Goal: Transaction & Acquisition: Obtain resource

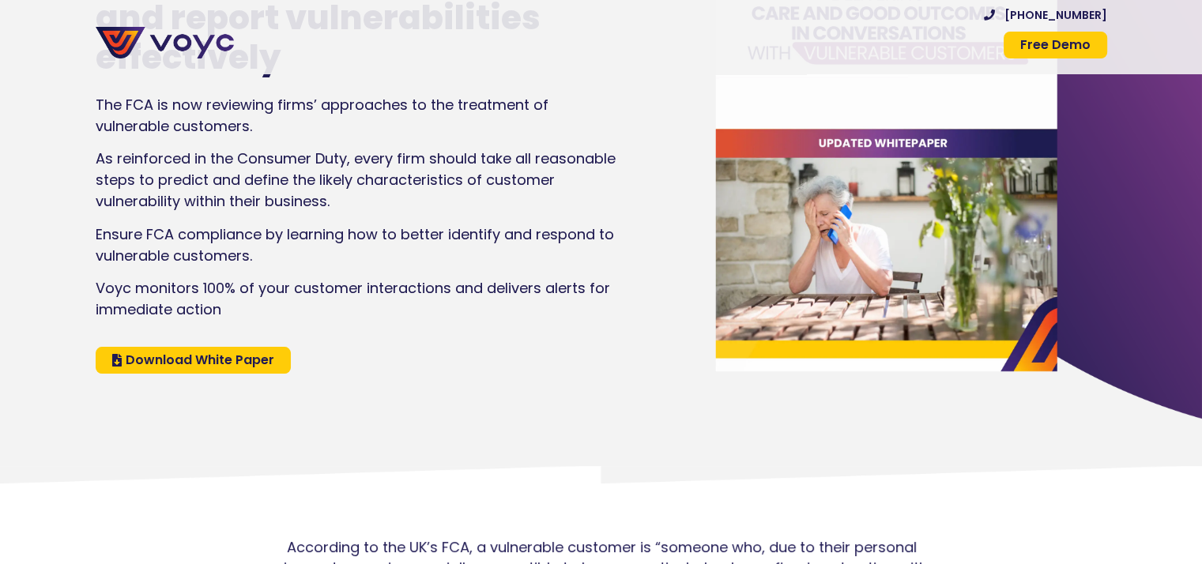
click at [152, 356] on span "Download White Paper" at bounding box center [200, 360] width 149 height 13
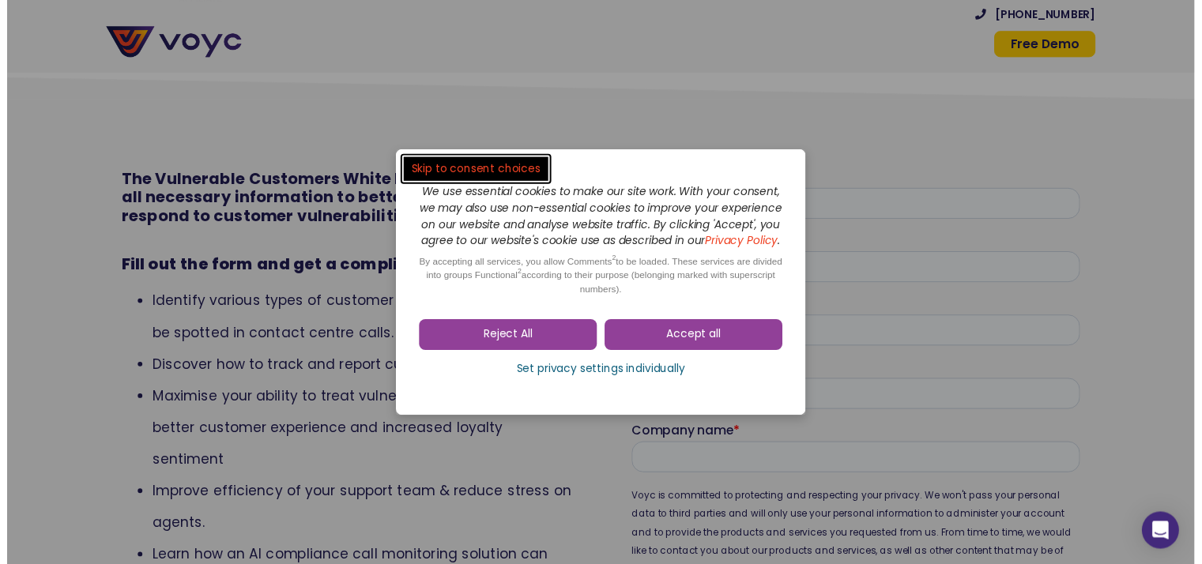
scroll to position [6268, 0]
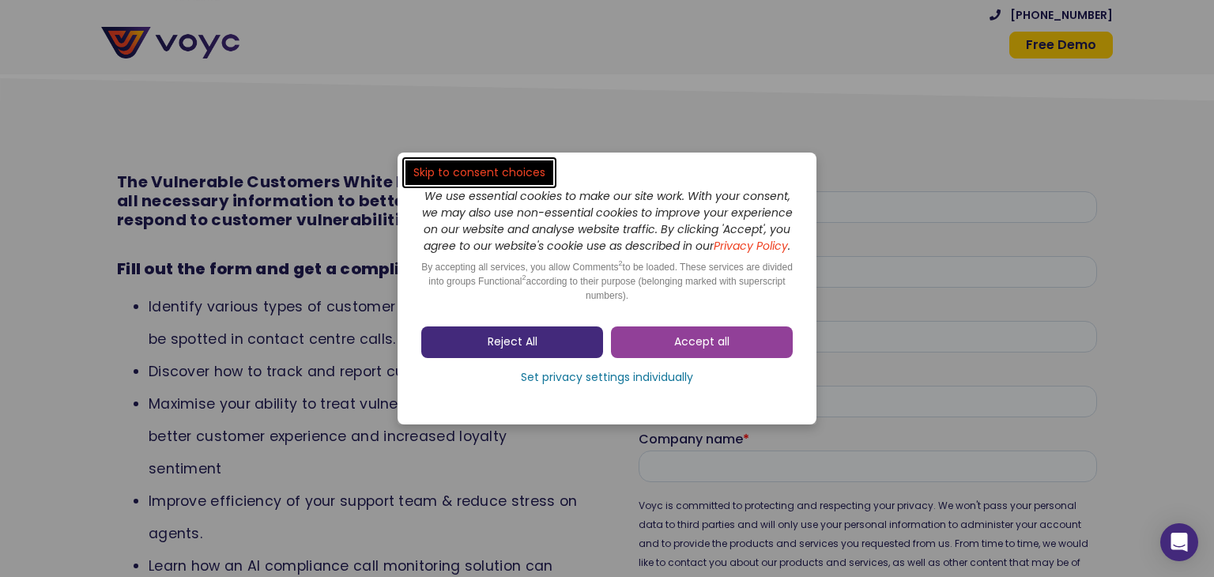
click at [544, 358] on link "Reject All" at bounding box center [512, 342] width 182 height 32
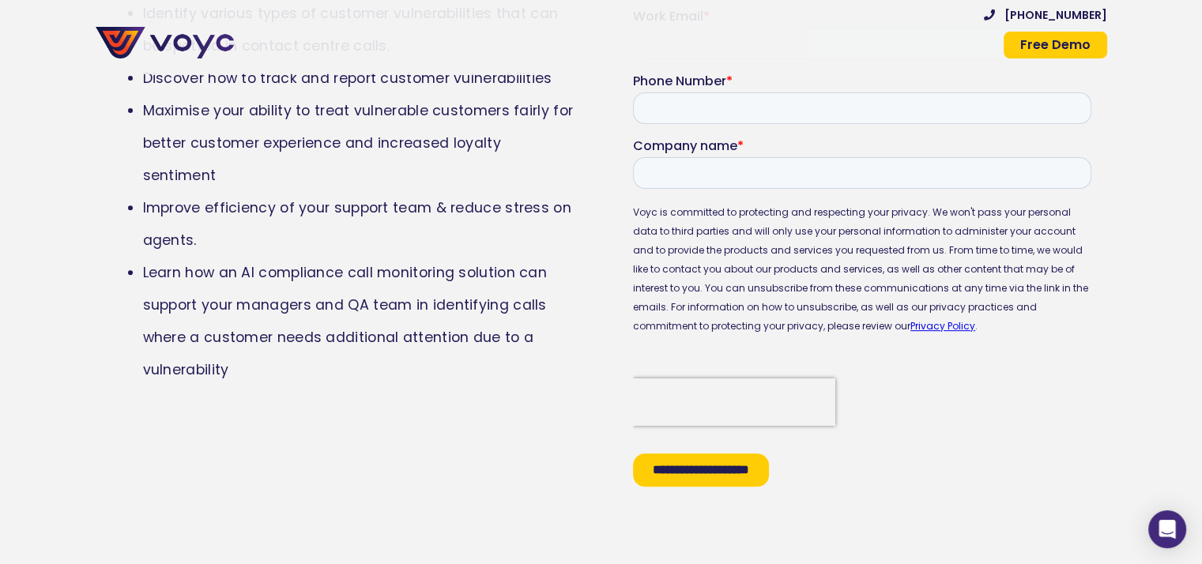
scroll to position [6513, 0]
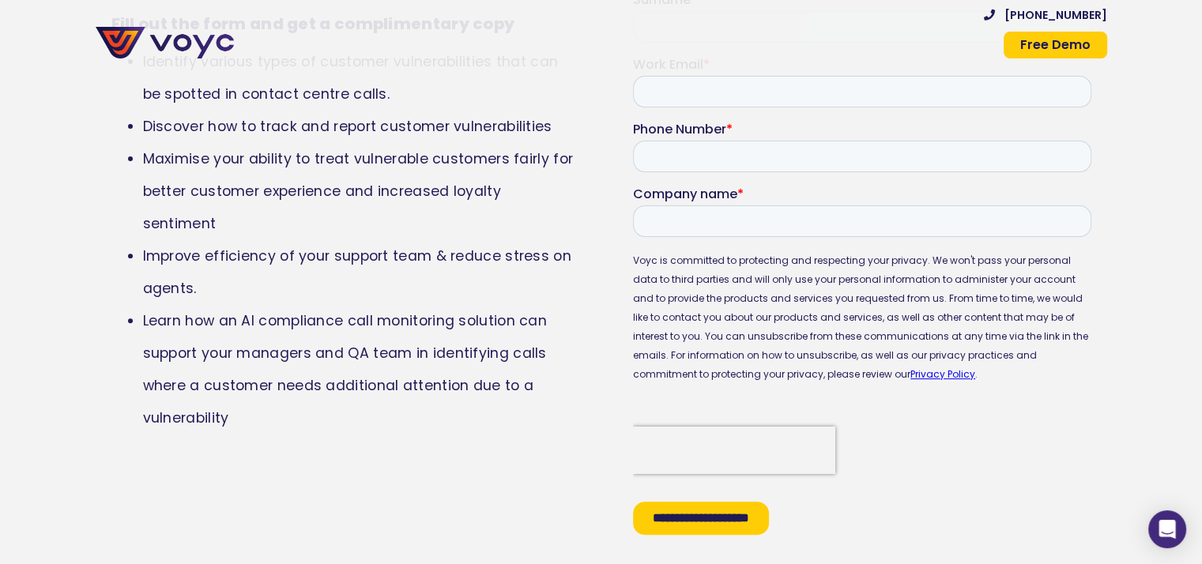
click at [710, 525] on input "**********" at bounding box center [700, 518] width 136 height 33
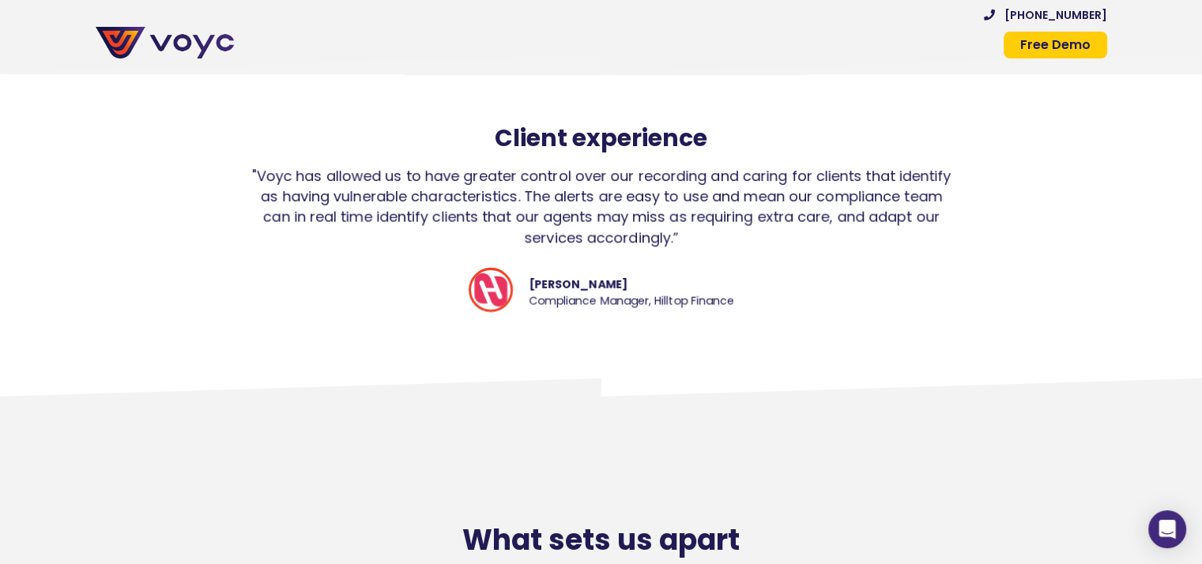
scroll to position [4854, 0]
